Goal: Task Accomplishment & Management: Manage account settings

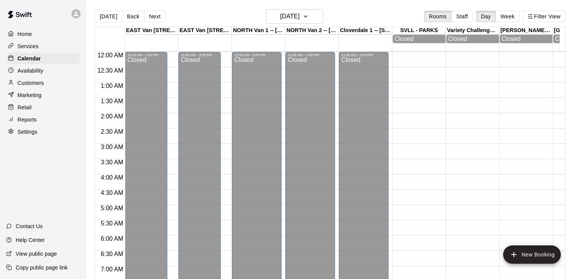
scroll to position [405, 0]
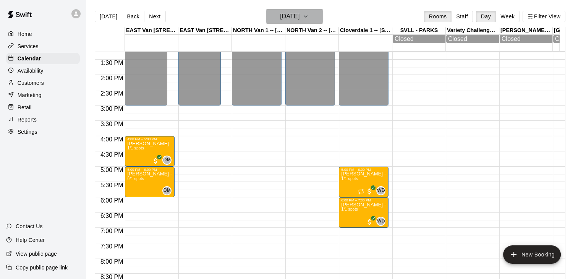
click at [316, 15] on button "[DATE]" at bounding box center [294, 16] width 57 height 15
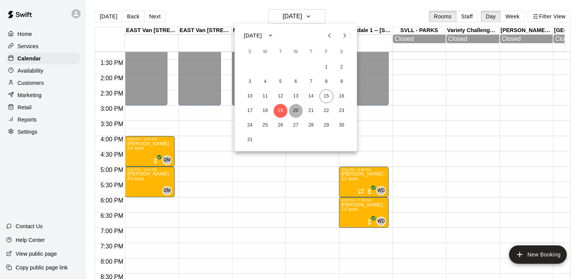
click at [295, 111] on button "20" at bounding box center [296, 111] width 14 height 14
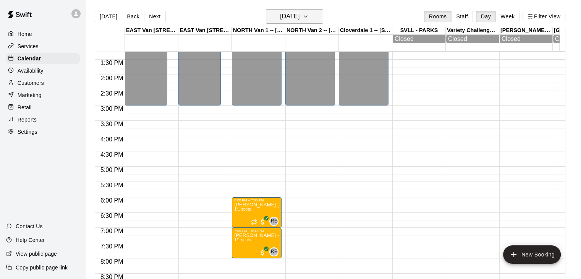
click at [309, 17] on icon "button" at bounding box center [306, 16] width 6 height 9
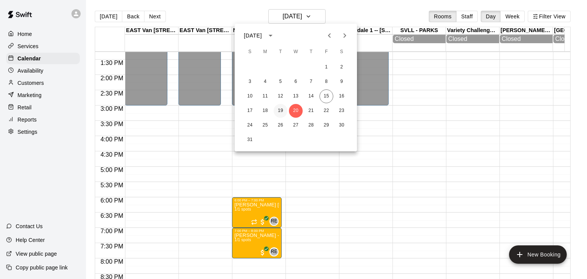
click at [281, 112] on button "19" at bounding box center [281, 111] width 14 height 14
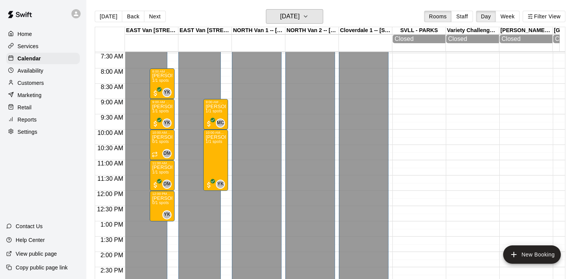
scroll to position [227, 0]
click at [309, 14] on icon "button" at bounding box center [306, 16] width 6 height 9
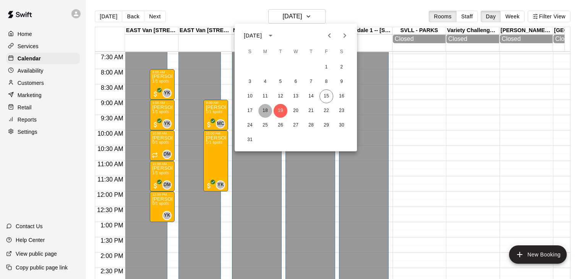
click at [266, 112] on button "18" at bounding box center [265, 111] width 14 height 14
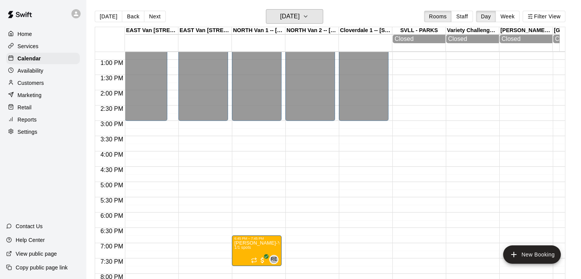
scroll to position [381, 0]
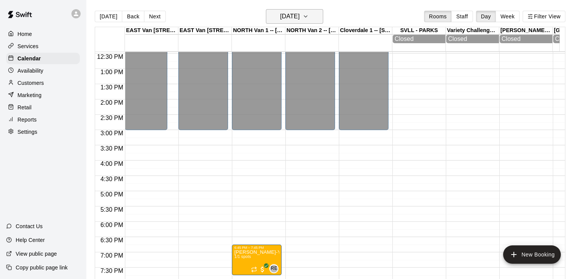
click at [309, 19] on icon "button" at bounding box center [306, 16] width 6 height 9
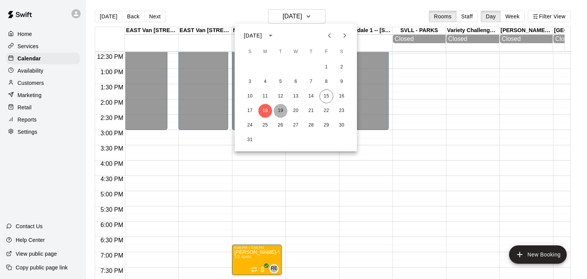
click at [281, 110] on button "19" at bounding box center [281, 111] width 14 height 14
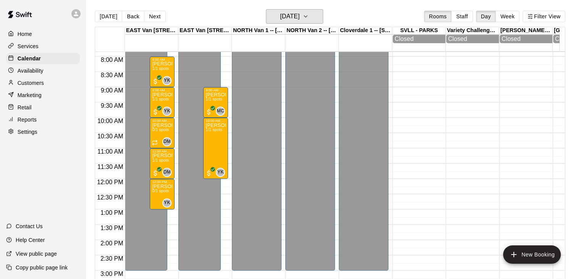
scroll to position [237, 0]
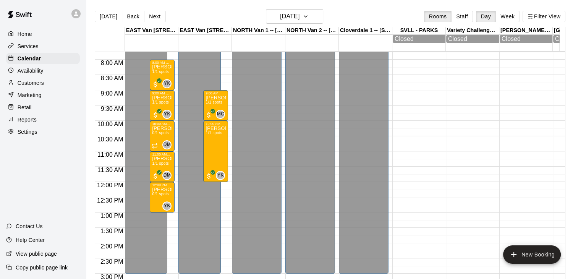
click at [41, 82] on p "Customers" at bounding box center [31, 83] width 26 height 8
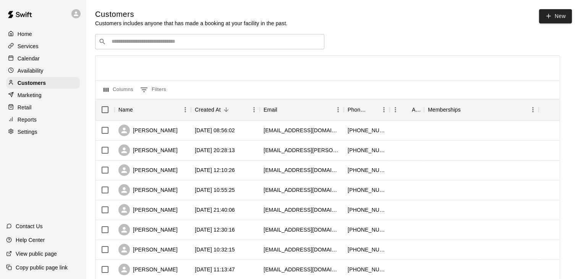
click at [145, 43] on input "Search customers by name or email" at bounding box center [215, 42] width 212 height 8
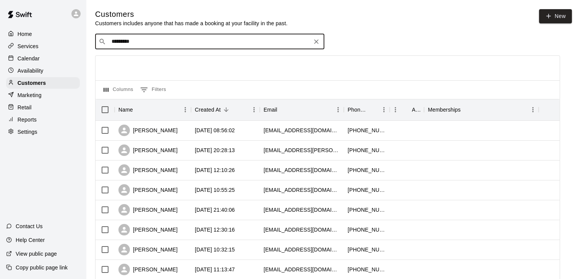
type input "********"
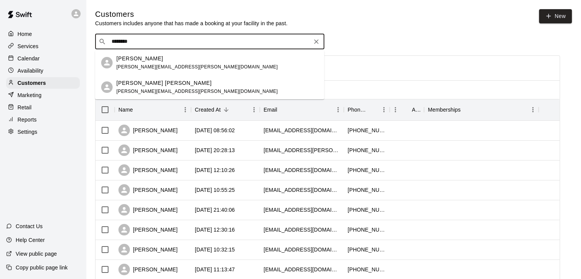
click at [149, 66] on span "[PERSON_NAME][EMAIL_ADDRESS][PERSON_NAME][DOMAIN_NAME]" at bounding box center [197, 66] width 161 height 5
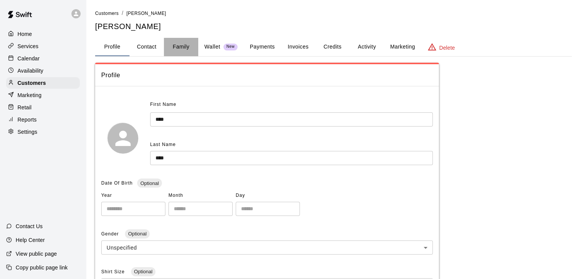
click at [176, 49] on button "Family" at bounding box center [181, 47] width 34 height 18
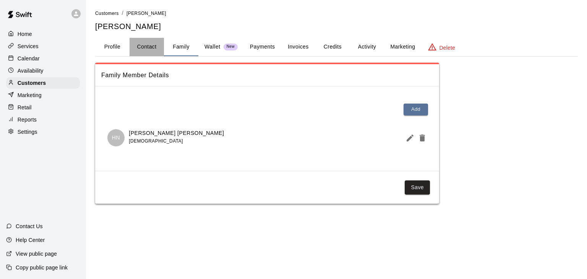
click at [151, 47] on button "Contact" at bounding box center [147, 47] width 34 height 18
select select "**"
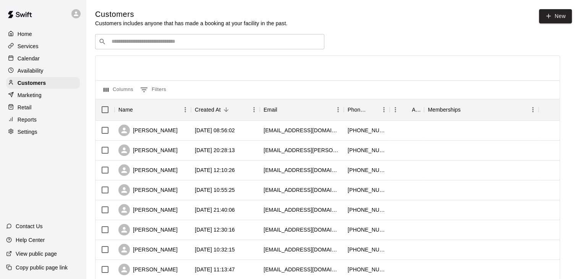
click at [135, 43] on input "Search customers by name or email" at bounding box center [215, 42] width 212 height 8
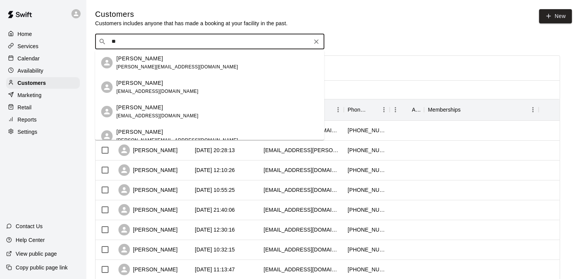
type input "*"
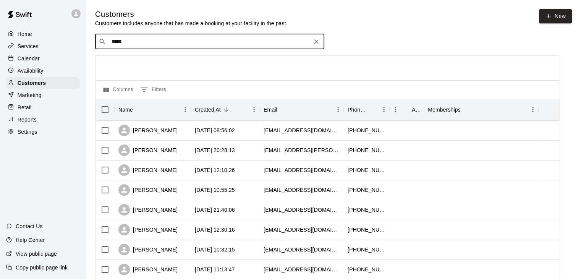
type input "******"
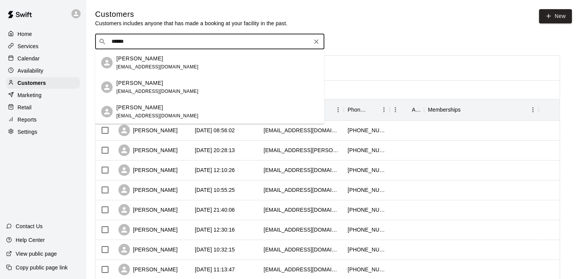
click at [162, 62] on div "[PERSON_NAME] [EMAIL_ADDRESS][DOMAIN_NAME]" at bounding box center [158, 63] width 82 height 16
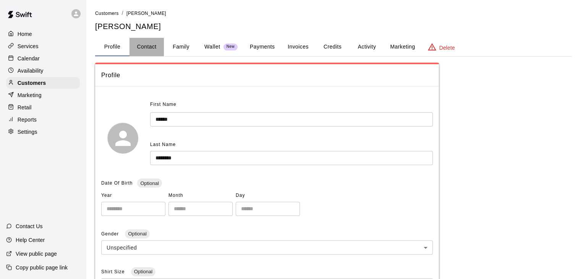
click at [147, 47] on button "Contact" at bounding box center [147, 47] width 34 height 18
select select "**"
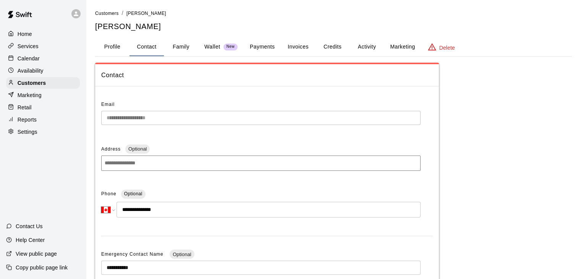
click at [180, 45] on button "Family" at bounding box center [181, 47] width 34 height 18
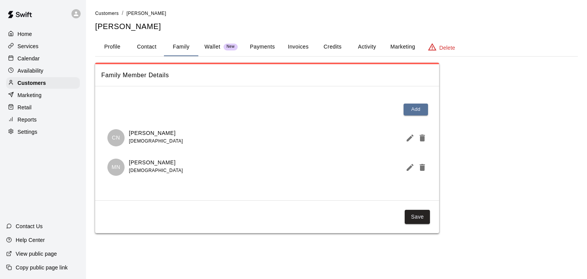
click at [113, 45] on button "Profile" at bounding box center [112, 47] width 34 height 18
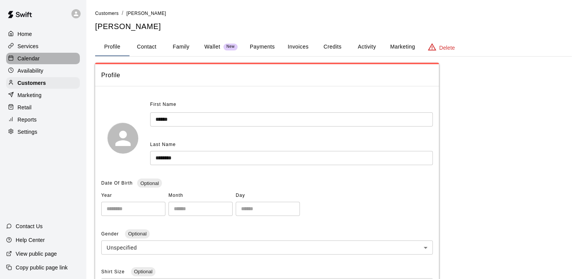
click at [41, 63] on div "Calendar" at bounding box center [43, 58] width 74 height 11
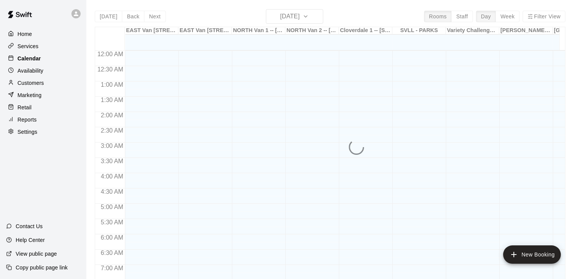
scroll to position [406, 0]
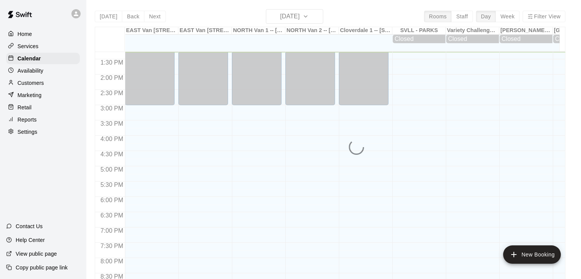
click at [42, 84] on p "Customers" at bounding box center [31, 83] width 26 height 8
